Goal: Check status: Check status

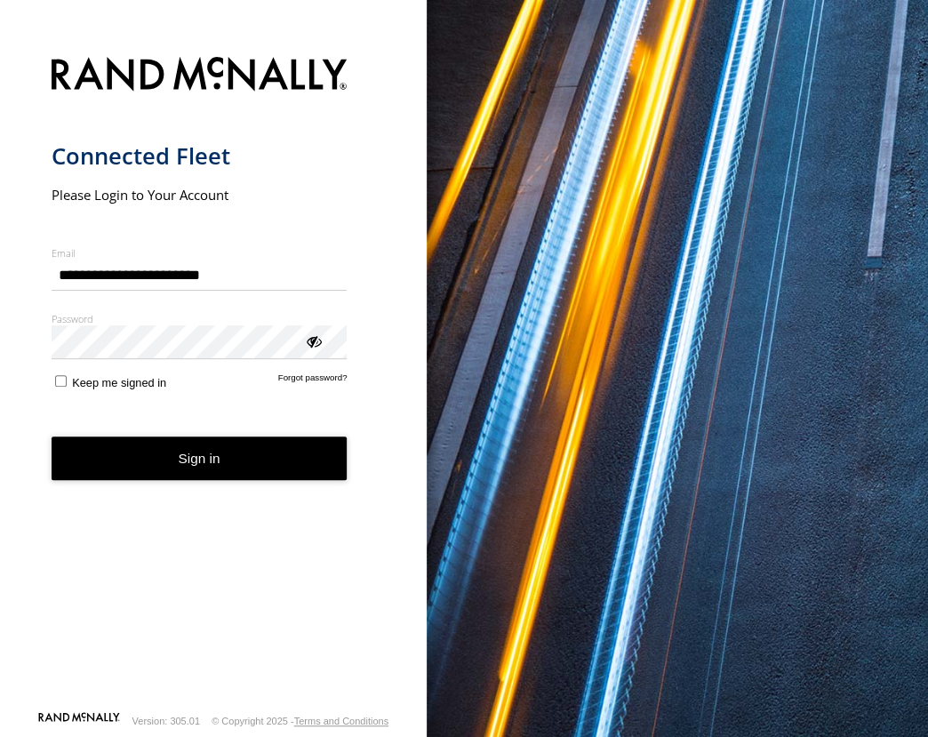
click at [52, 260] on div "main" at bounding box center [52, 260] width 0 height 0
type input "**********"
click at [187, 460] on button "Sign in" at bounding box center [200, 459] width 296 height 44
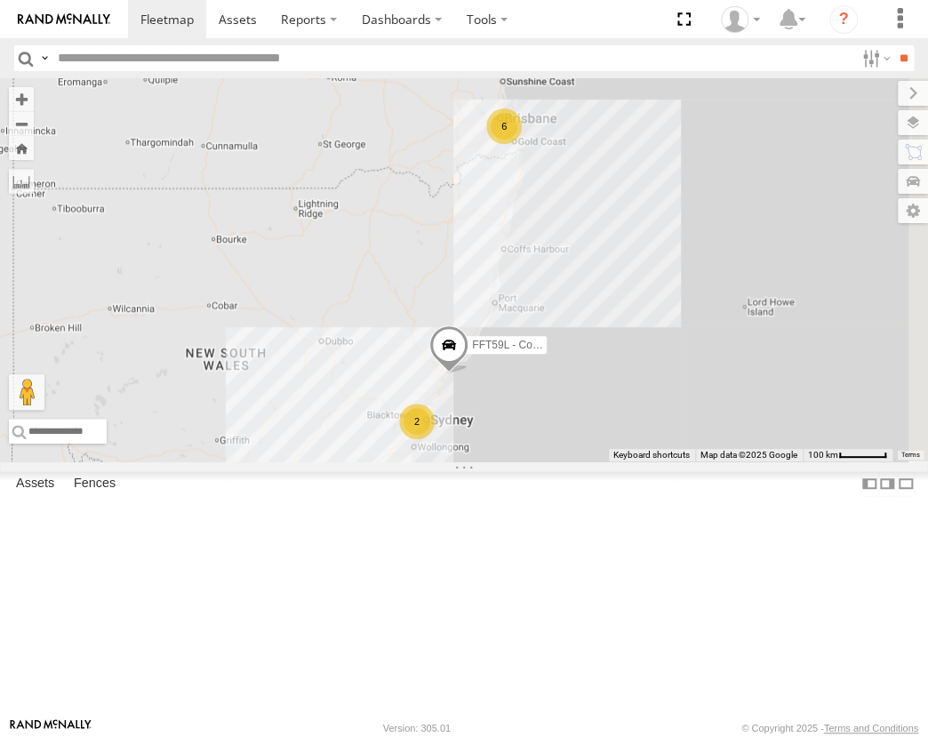
click at [0, 0] on div "[GEOGRAPHIC_DATA]" at bounding box center [0, 0] width 0 height 0
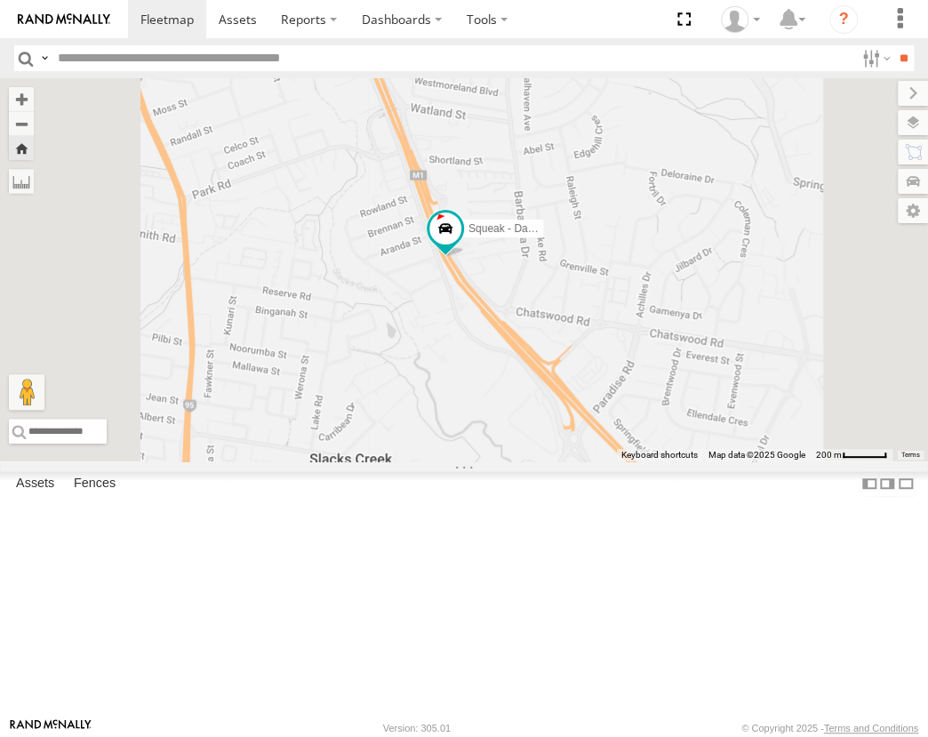
drag, startPoint x: 558, startPoint y: 261, endPoint x: 619, endPoint y: 378, distance: 132.4
click at [620, 379] on div "Squeak - Dark Green" at bounding box center [464, 269] width 928 height 383
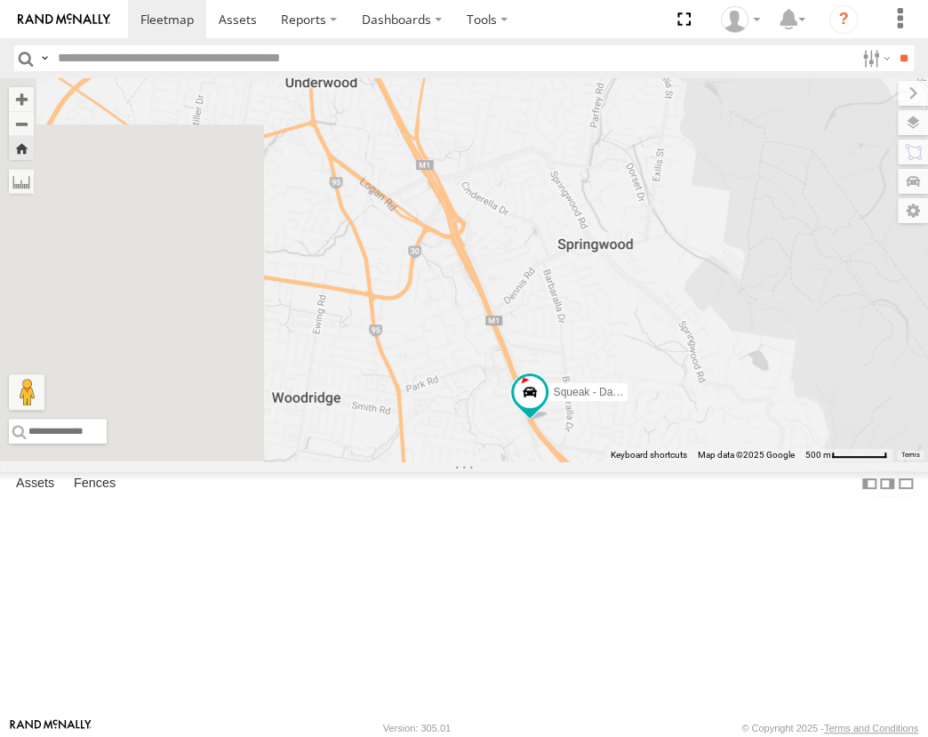
drag, startPoint x: 590, startPoint y: 357, endPoint x: 694, endPoint y: 509, distance: 183.7
click at [694, 461] on div "Squeak - Dark Green" at bounding box center [464, 269] width 928 height 383
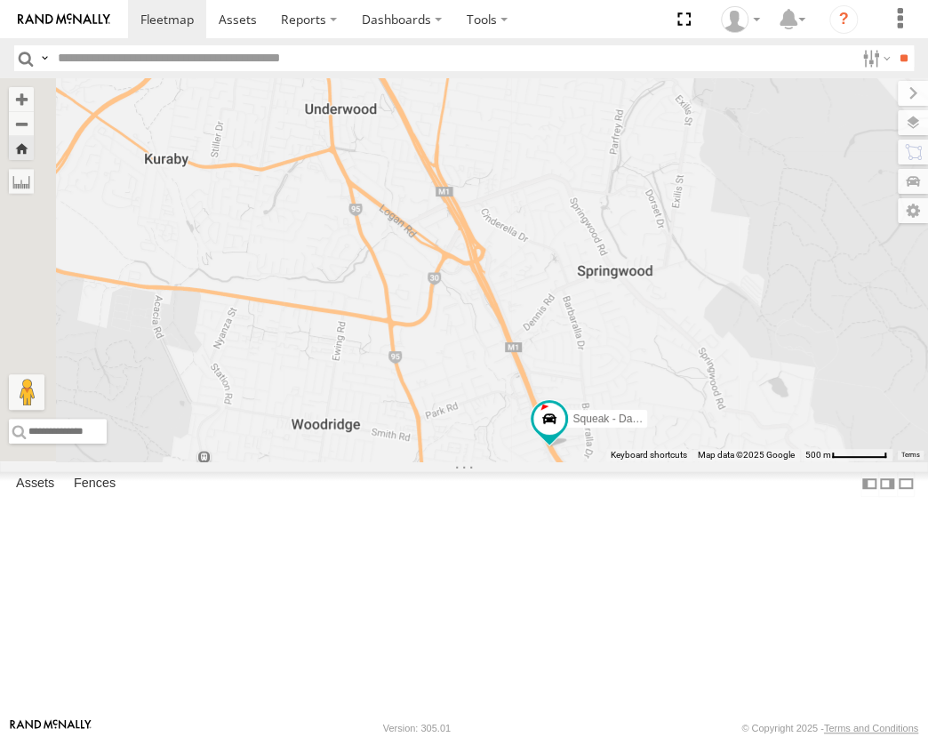
drag, startPoint x: 686, startPoint y: 428, endPoint x: 693, endPoint y: 437, distance: 12.1
click at [693, 437] on div "Squeak - Dark Green" at bounding box center [464, 269] width 928 height 383
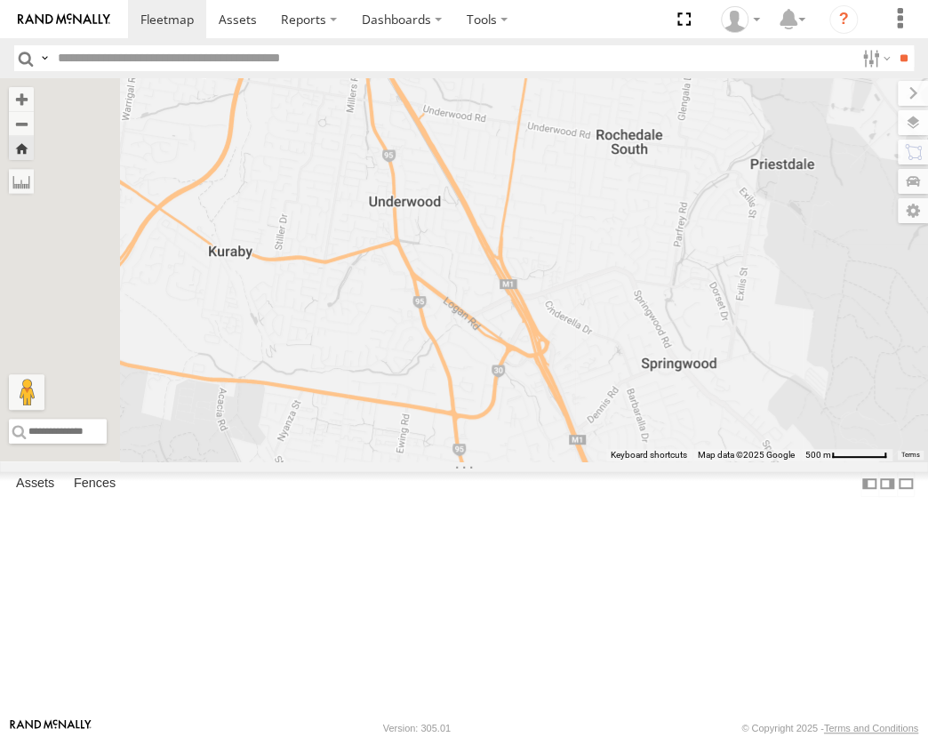
drag, startPoint x: 689, startPoint y: 451, endPoint x: 747, endPoint y: 537, distance: 103.8
click at [747, 461] on div "Squeak - Dark Green" at bounding box center [464, 269] width 928 height 383
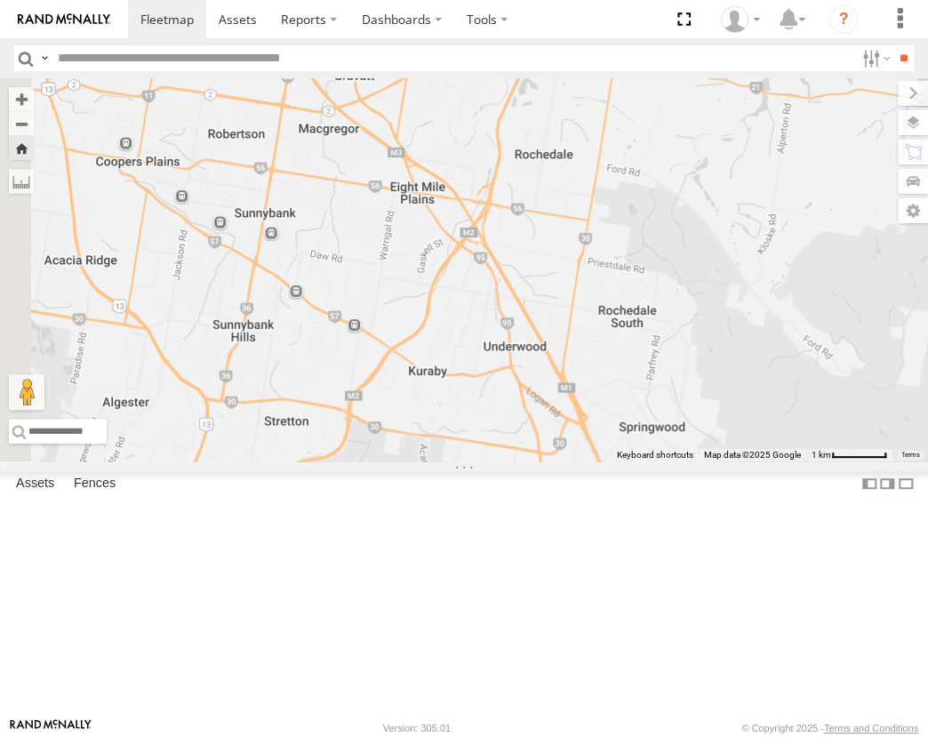
drag, startPoint x: 646, startPoint y: 403, endPoint x: 724, endPoint y: 489, distance: 116.5
click at [724, 461] on div "Squeak - Dark Green" at bounding box center [464, 269] width 928 height 383
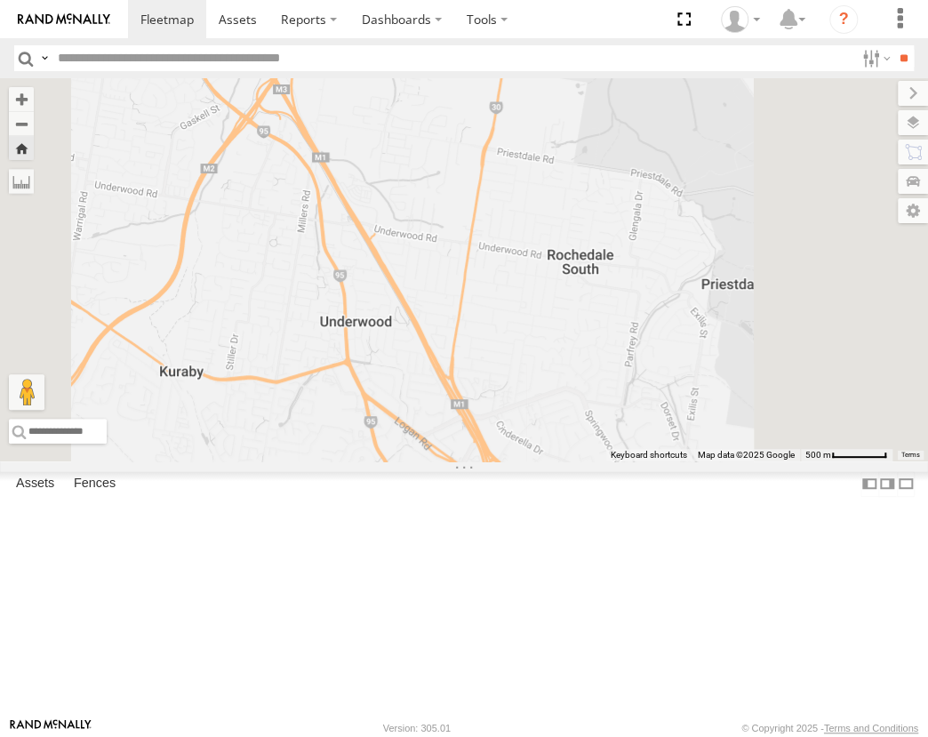
drag, startPoint x: 826, startPoint y: 496, endPoint x: 712, endPoint y: 172, distance: 343.9
click at [712, 172] on div "Squeak - Dark Green" at bounding box center [464, 269] width 928 height 383
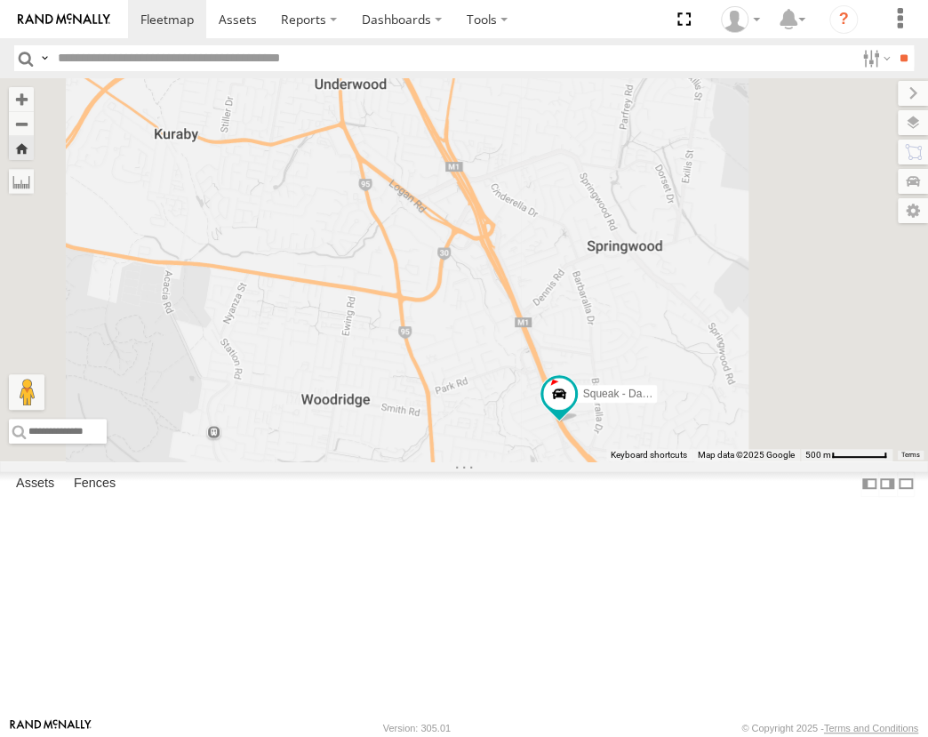
drag, startPoint x: 658, startPoint y: 494, endPoint x: 705, endPoint y: 269, distance: 229.8
click at [658, 346] on div "Squeak - Dark Green" at bounding box center [464, 269] width 928 height 383
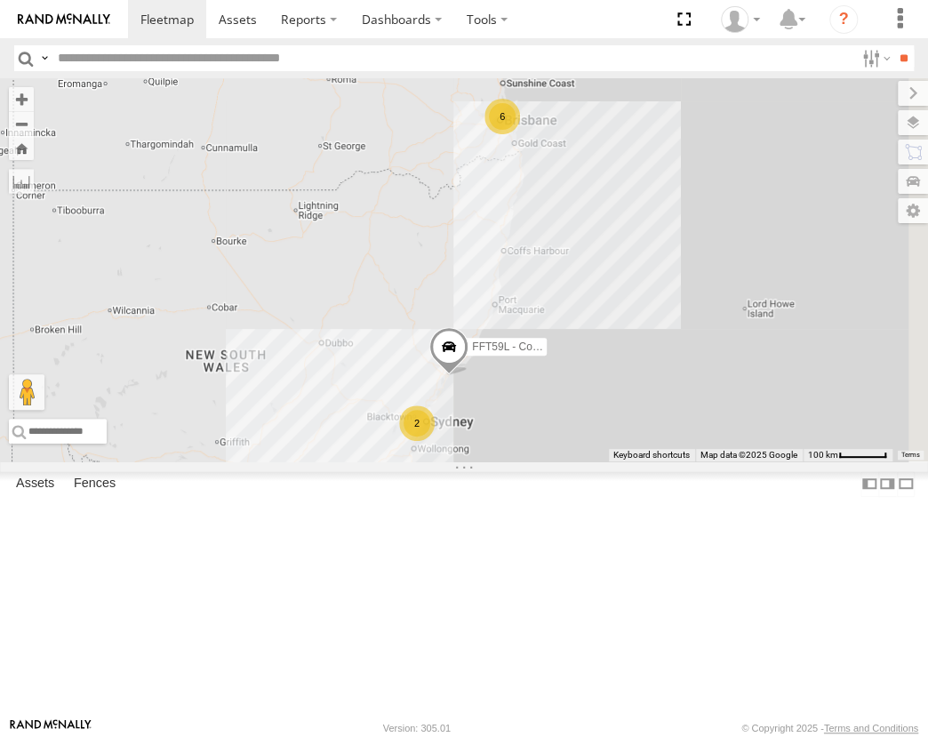
click at [0, 0] on div "[GEOGRAPHIC_DATA]" at bounding box center [0, 0] width 0 height 0
